Goal: Task Accomplishment & Management: Use online tool/utility

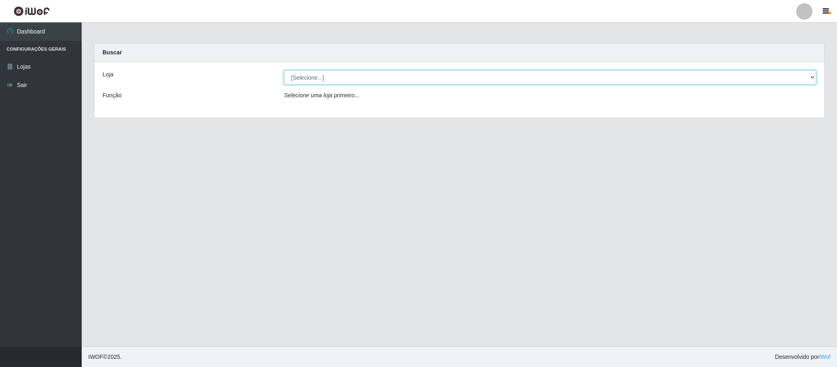
drag, startPoint x: 804, startPoint y: 75, endPoint x: 712, endPoint y: 121, distance: 103.4
click at [804, 75] on select "[Selecione...] Queiroz Atacadão - Coophab" at bounding box center [550, 77] width 532 height 14
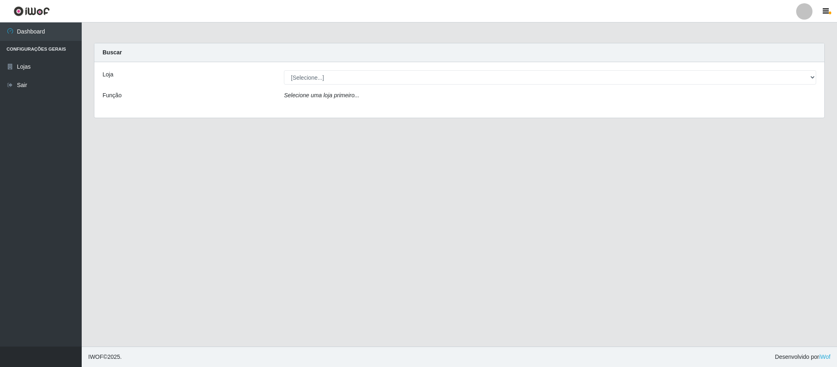
click at [733, 120] on div "Carregando... Buscar Loja [Selecione...] Queiroz Atacadão - Coophab Função Sele…" at bounding box center [459, 85] width 743 height 85
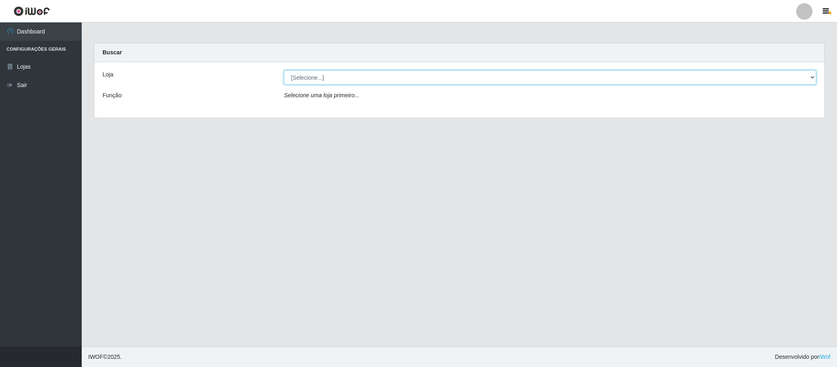
click at [788, 72] on select "[Selecione...] Queiroz Atacadão - Coophab" at bounding box center [550, 77] width 532 height 14
select select "463"
click at [284, 70] on select "[Selecione...] Queiroz Atacadão - Coophab" at bounding box center [550, 77] width 532 height 14
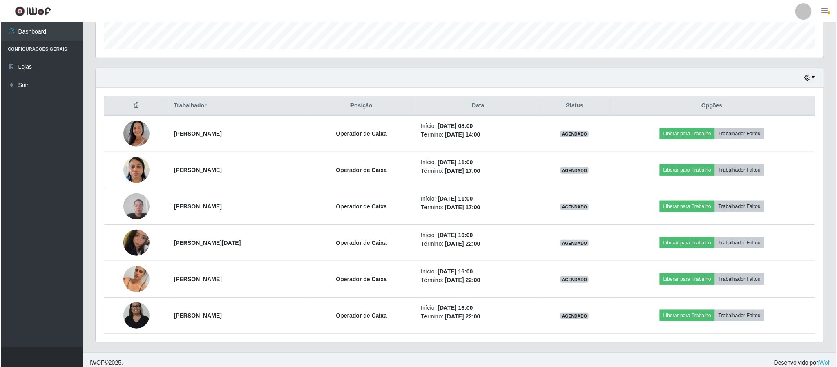
scroll to position [252, 0]
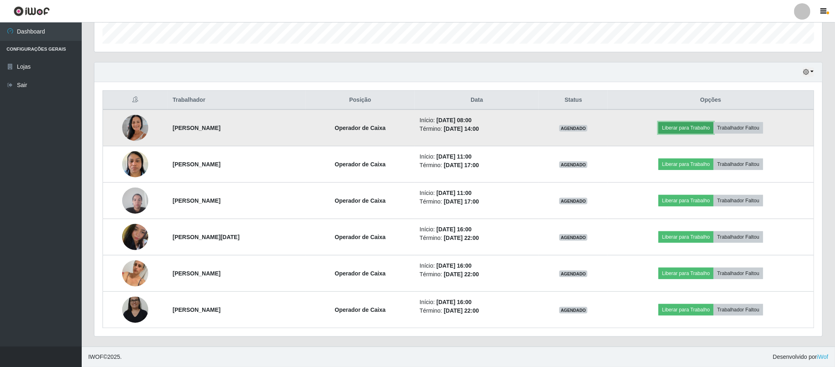
click at [695, 129] on button "Liberar para Trabalho" at bounding box center [685, 127] width 55 height 11
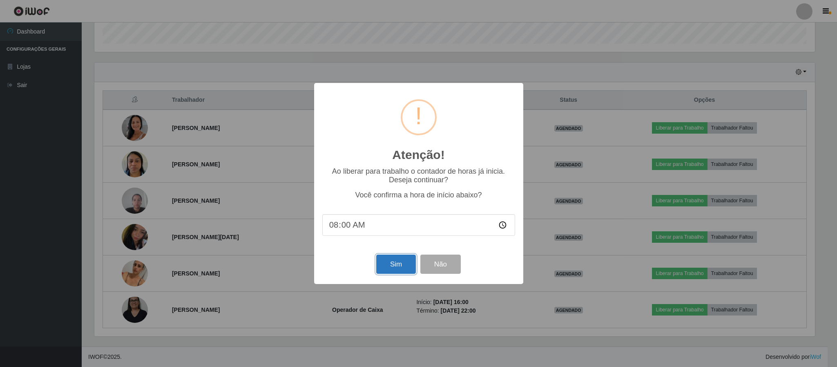
click at [388, 266] on button "Sim" at bounding box center [396, 263] width 40 height 19
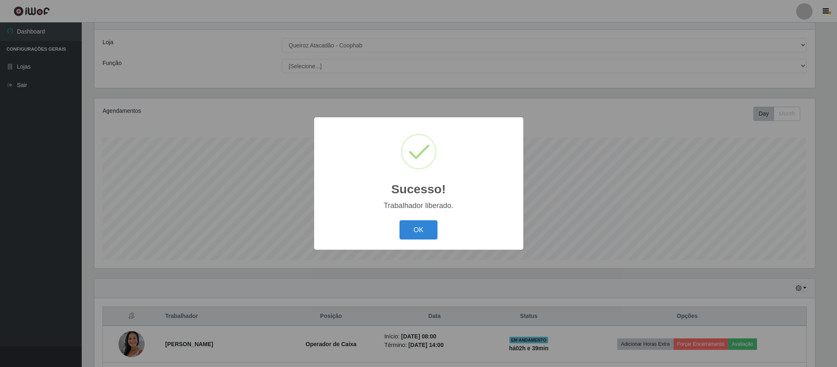
drag, startPoint x: 420, startPoint y: 230, endPoint x: 544, endPoint y: 215, distance: 124.6
click at [421, 230] on button "OK" at bounding box center [418, 229] width 38 height 19
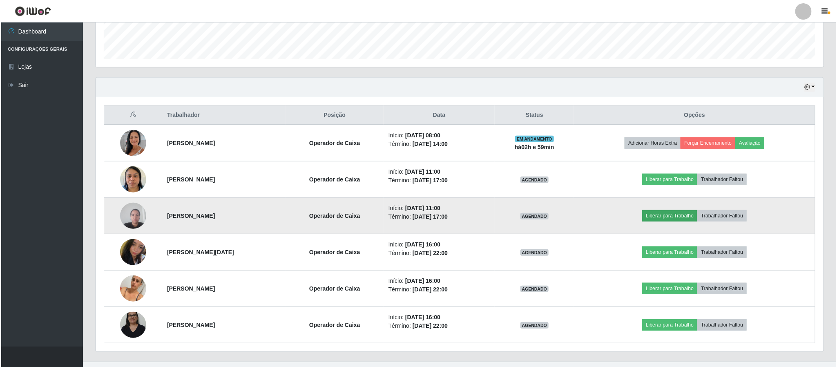
scroll to position [252, 0]
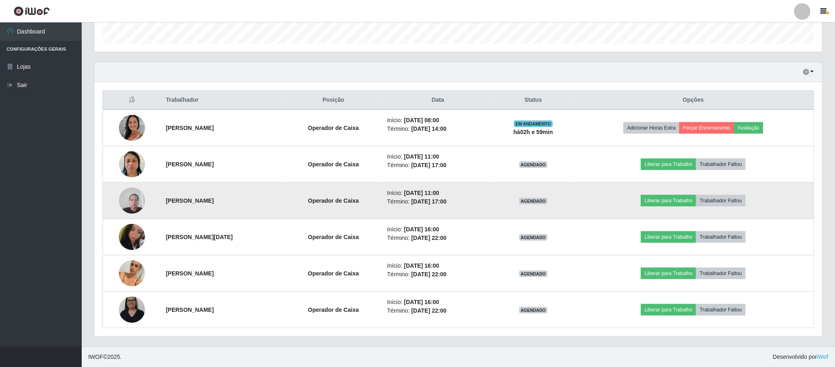
click at [121, 200] on img at bounding box center [132, 200] width 26 height 35
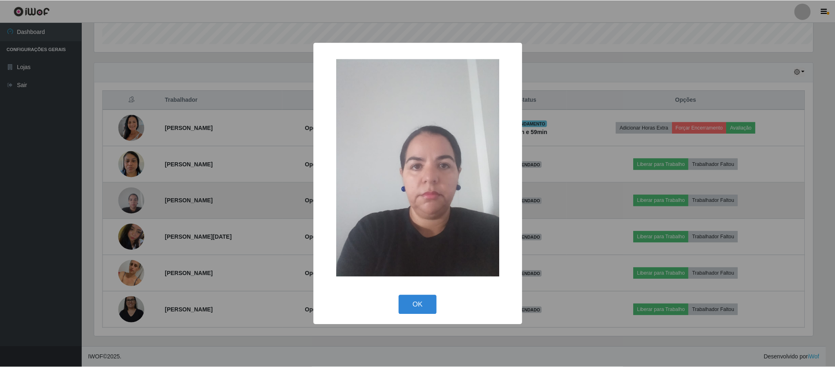
scroll to position [170, 720]
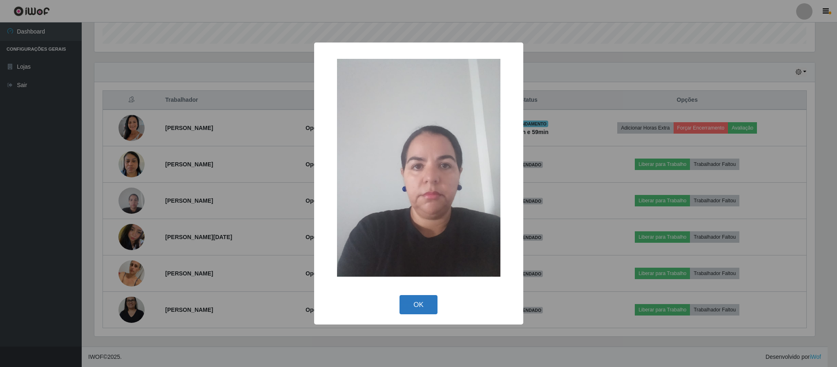
click at [423, 303] on button "OK" at bounding box center [418, 304] width 38 height 19
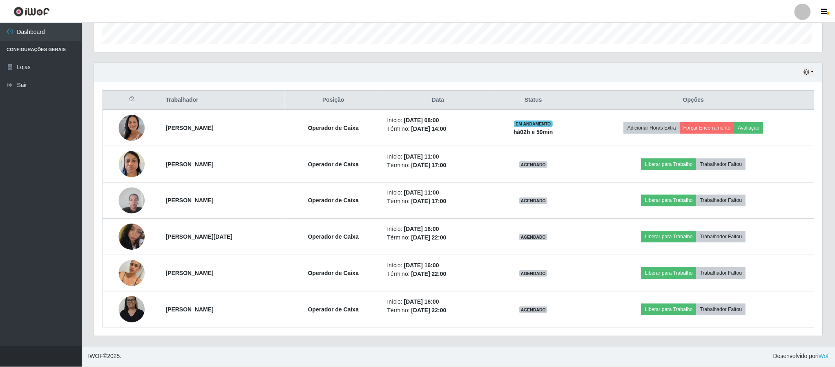
scroll to position [170, 727]
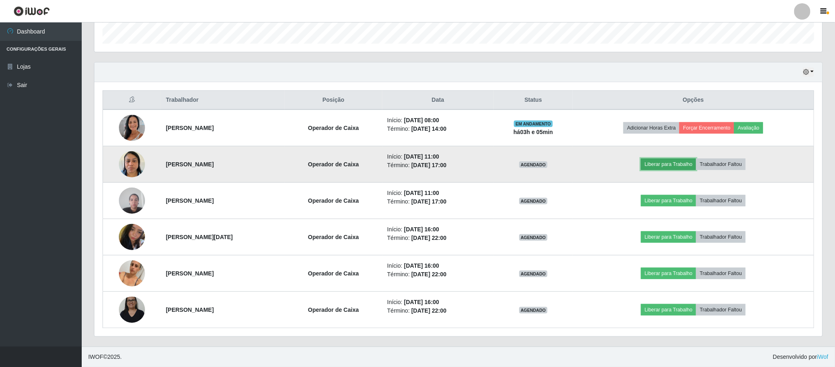
click at [667, 165] on button "Liberar para Trabalho" at bounding box center [668, 163] width 55 height 11
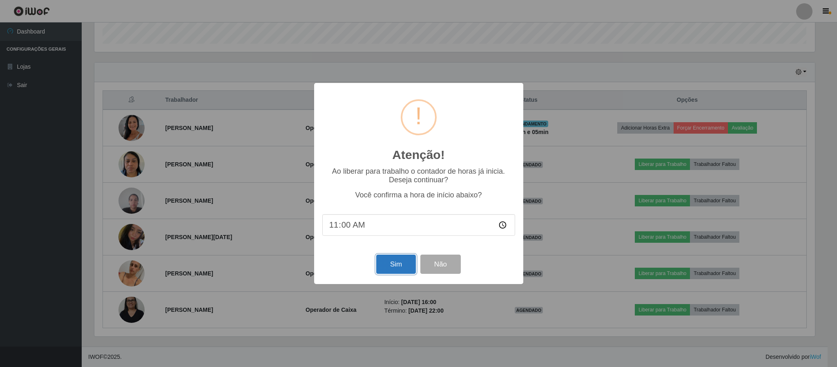
click at [402, 259] on button "Sim" at bounding box center [396, 263] width 40 height 19
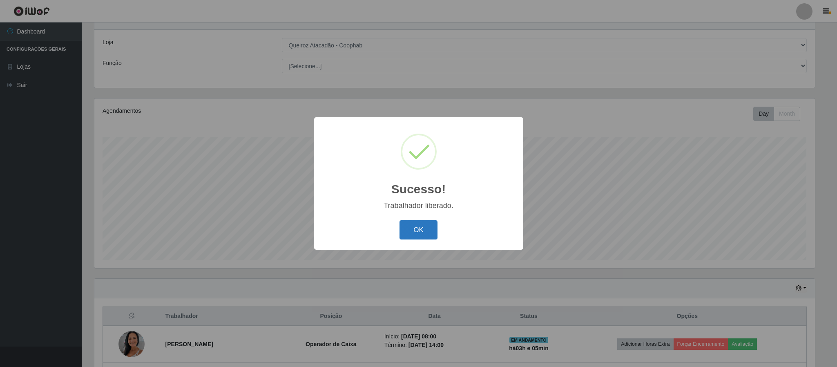
click at [426, 228] on button "OK" at bounding box center [418, 229] width 38 height 19
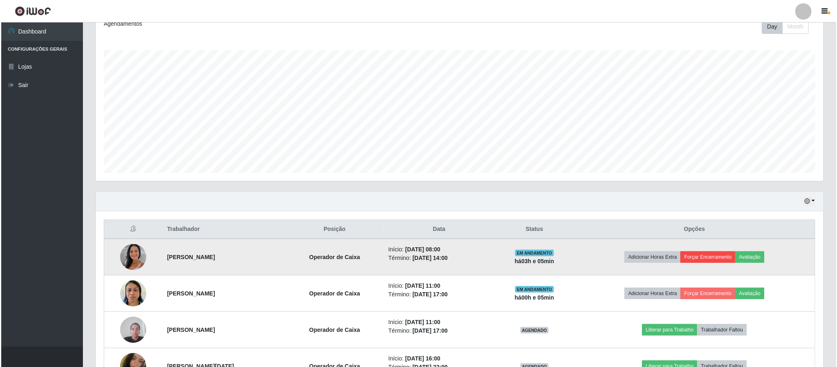
scroll to position [155, 0]
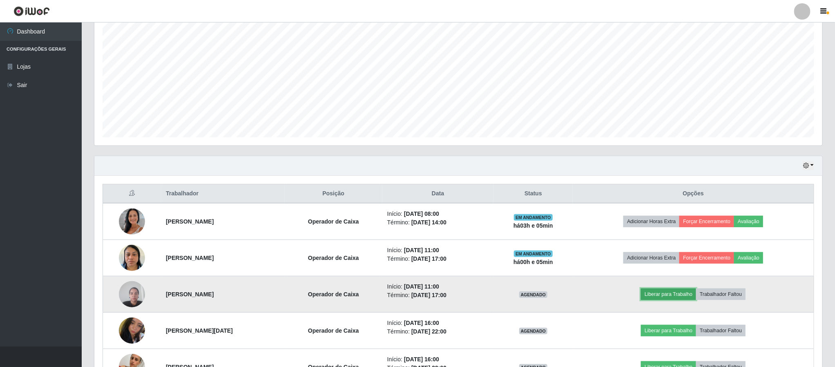
click at [682, 300] on button "Liberar para Trabalho" at bounding box center [668, 293] width 55 height 11
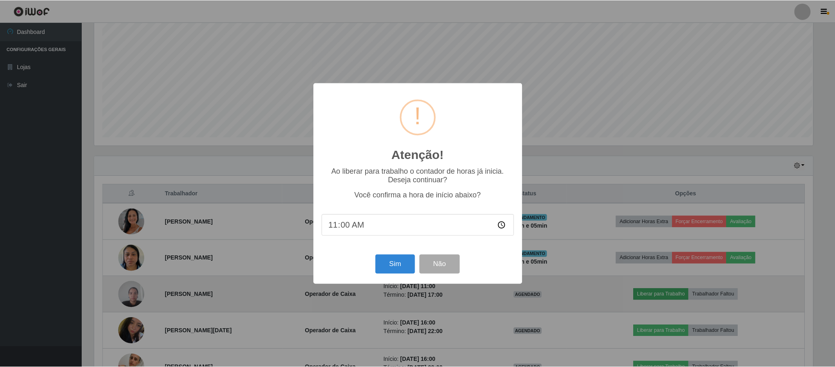
scroll to position [170, 720]
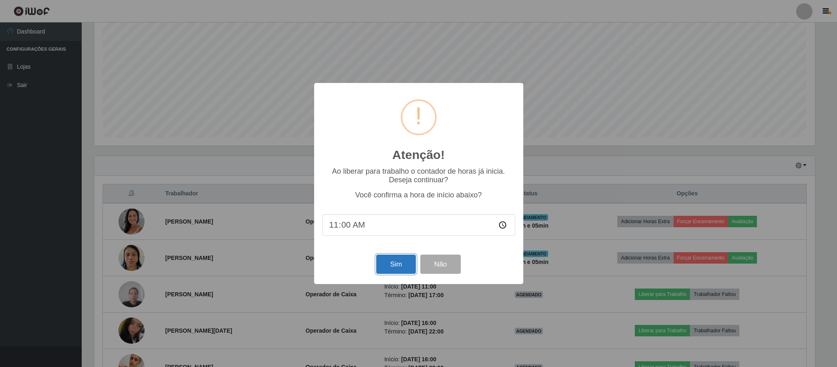
click at [391, 259] on button "Sim" at bounding box center [396, 263] width 40 height 19
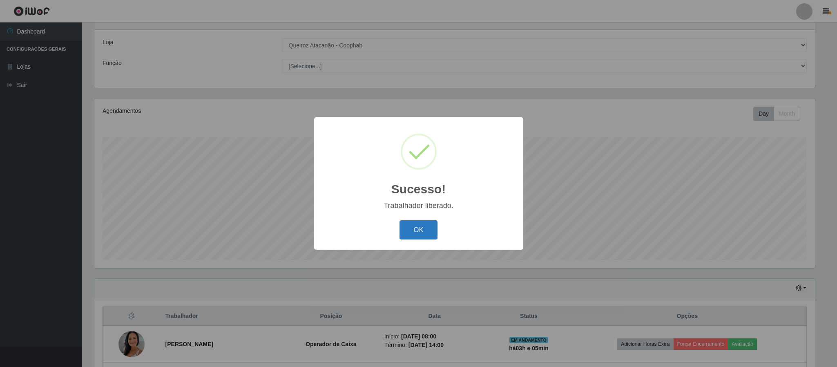
click at [437, 231] on button "OK" at bounding box center [418, 229] width 38 height 19
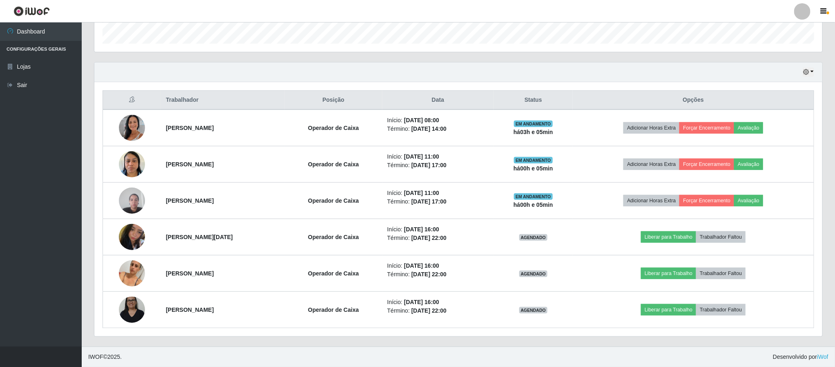
scroll to position [252, 0]
